Goal: Task Accomplishment & Management: Use online tool/utility

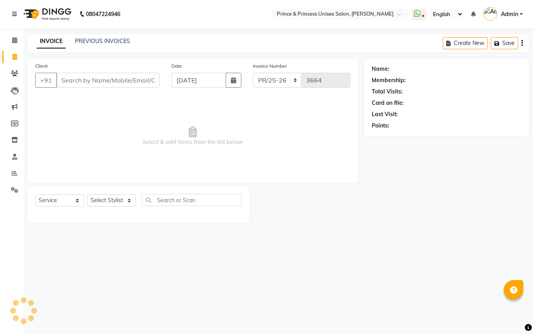
select select "service"
click at [94, 81] on input "Client" at bounding box center [108, 80] width 104 height 15
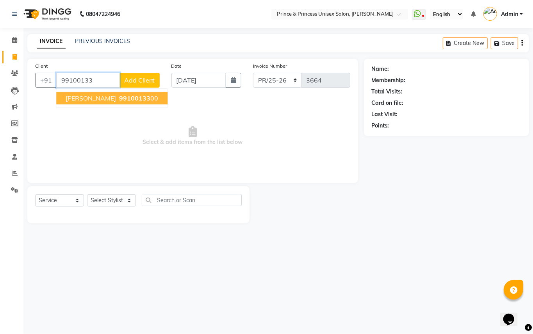
click at [119, 95] on span "99100133" at bounding box center [134, 98] width 31 height 8
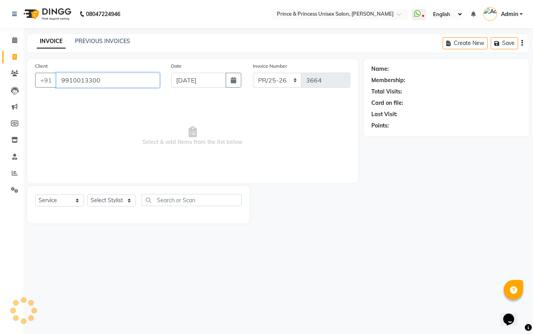
type input "9910013300"
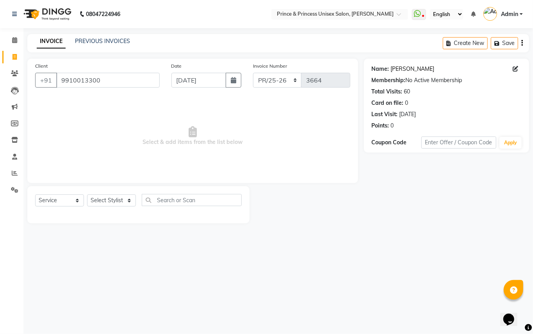
click at [411, 69] on link "[PERSON_NAME]" at bounding box center [413, 69] width 44 height 8
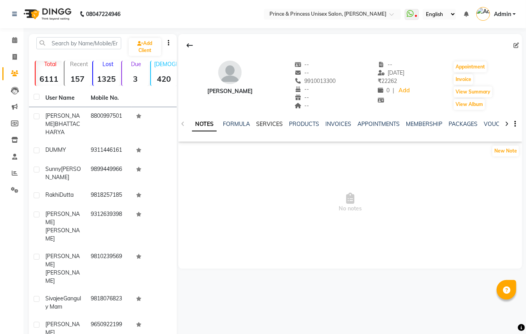
click at [274, 123] on link "SERVICES" at bounding box center [269, 123] width 27 height 7
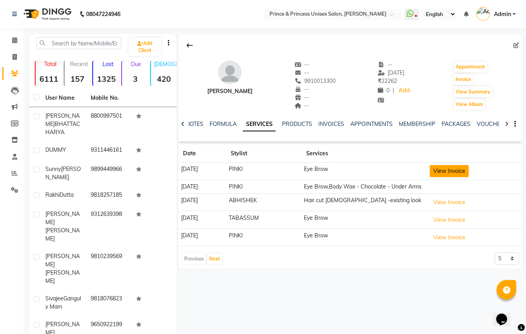
click at [451, 174] on button "View Invoice" at bounding box center [448, 171] width 39 height 12
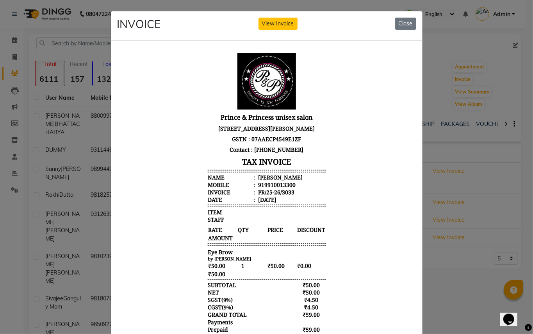
scroll to position [6, 0]
drag, startPoint x: 404, startPoint y: 202, endPoint x: 525, endPoint y: 331, distance: 176.9
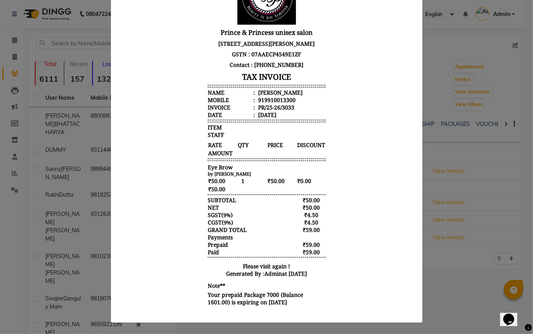
scroll to position [0, 0]
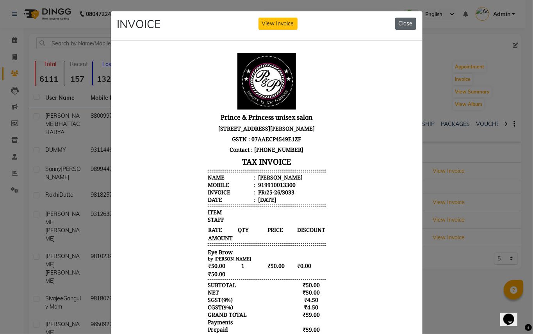
click at [402, 23] on button "Close" at bounding box center [405, 24] width 21 height 12
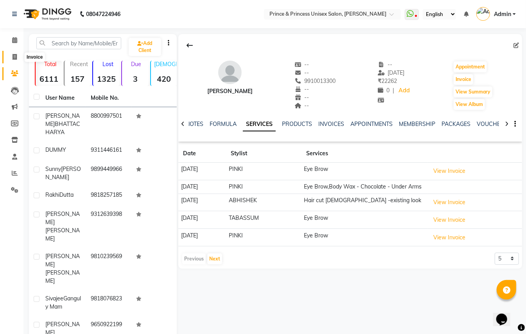
click at [14, 53] on span at bounding box center [15, 57] width 14 height 9
select select "service"
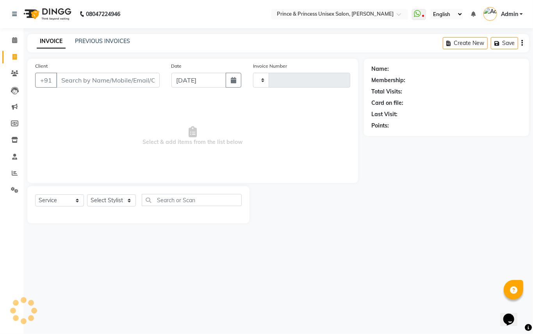
type input "3664"
select select "3760"
